Goal: Transaction & Acquisition: Download file/media

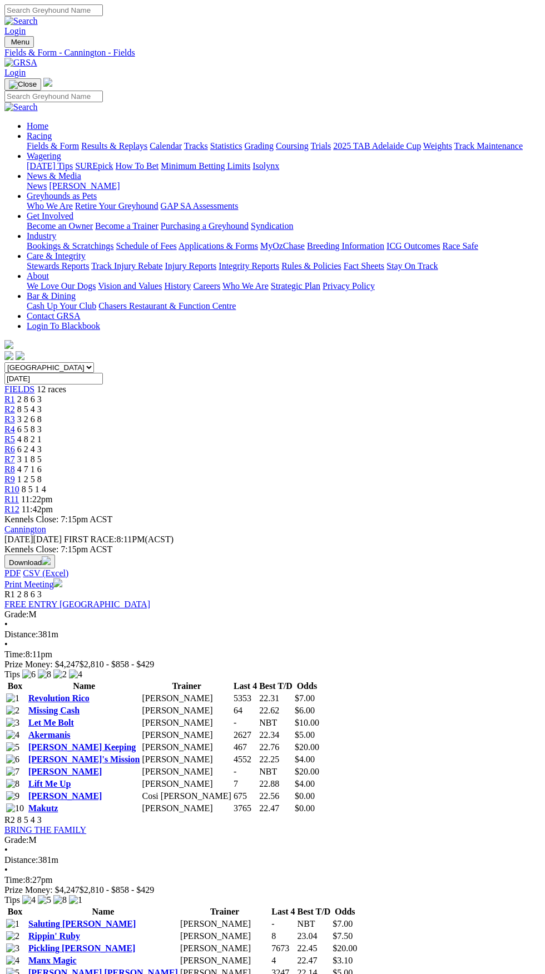
click at [55, 555] on button "Download" at bounding box center [29, 562] width 51 height 14
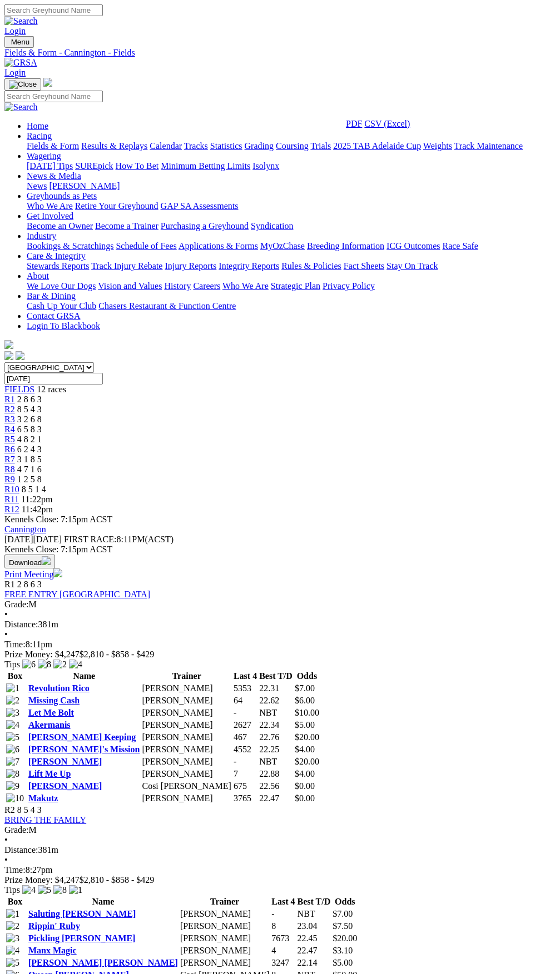
click at [362, 128] on link "PDF" at bounding box center [354, 123] width 16 height 9
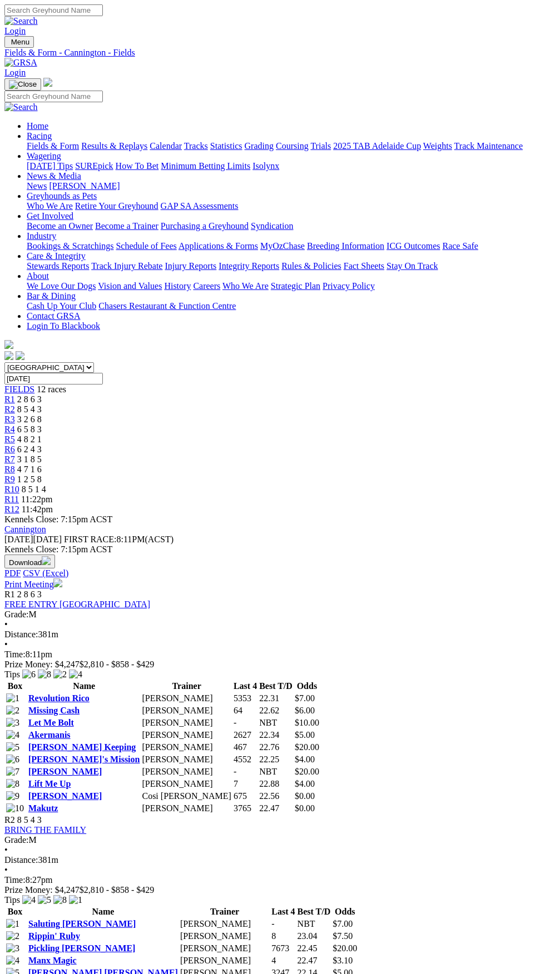
click at [138, 600] on link "FREE ENTRY [GEOGRAPHIC_DATA]" at bounding box center [77, 604] width 146 height 9
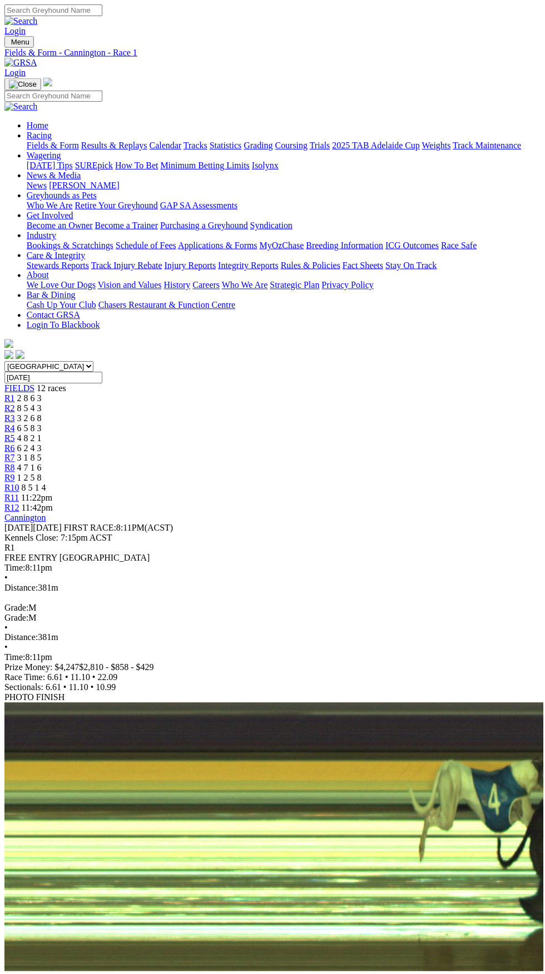
click at [103, 373] on input "Wednesday, 27 Aug 2025" at bounding box center [53, 379] width 98 height 12
type input "[DATE]"
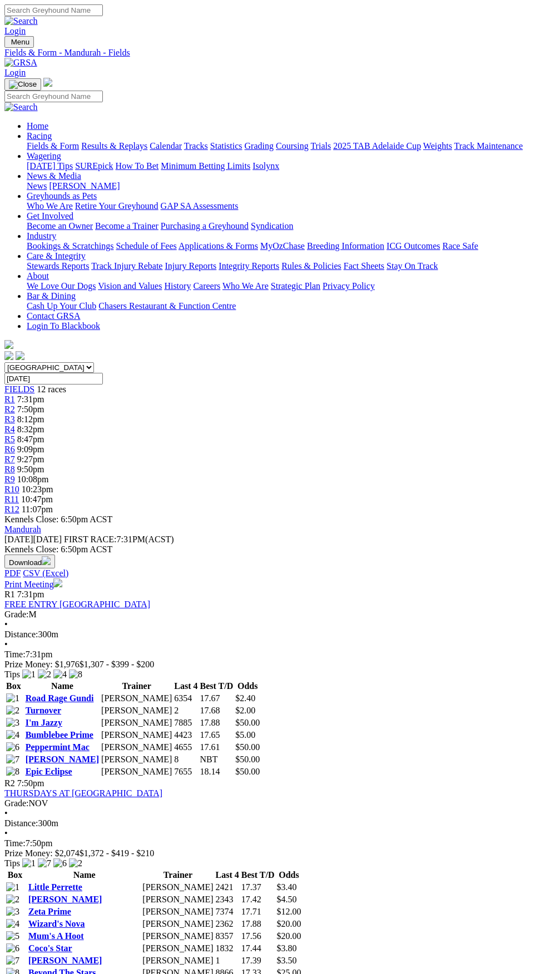
click at [29, 590] on span "7:31pm" at bounding box center [30, 594] width 27 height 9
click at [34, 590] on span "7:31pm" at bounding box center [30, 594] width 27 height 9
click at [142, 590] on div "R1 7:31pm FREE ENTRY TABTOUCH PARK Grade: M • Distance: 300m • Time: 7:31pm Pri…" at bounding box center [272, 630] width 536 height 80
click at [116, 600] on link "FREE ENTRY [GEOGRAPHIC_DATA]" at bounding box center [77, 604] width 146 height 9
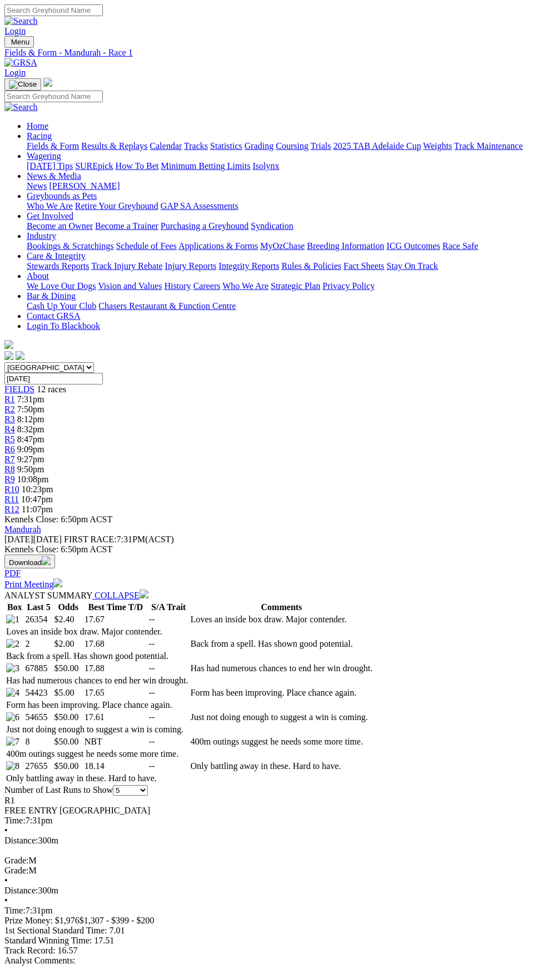
click at [55, 555] on button "Download" at bounding box center [29, 562] width 51 height 14
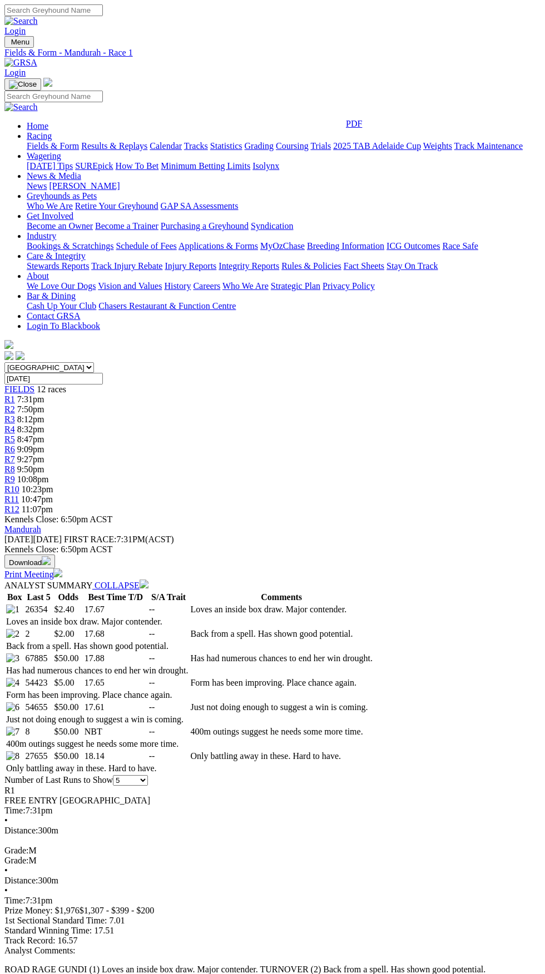
click at [362, 128] on link "PDF" at bounding box center [354, 123] width 16 height 9
